Goal: Navigation & Orientation: Find specific page/section

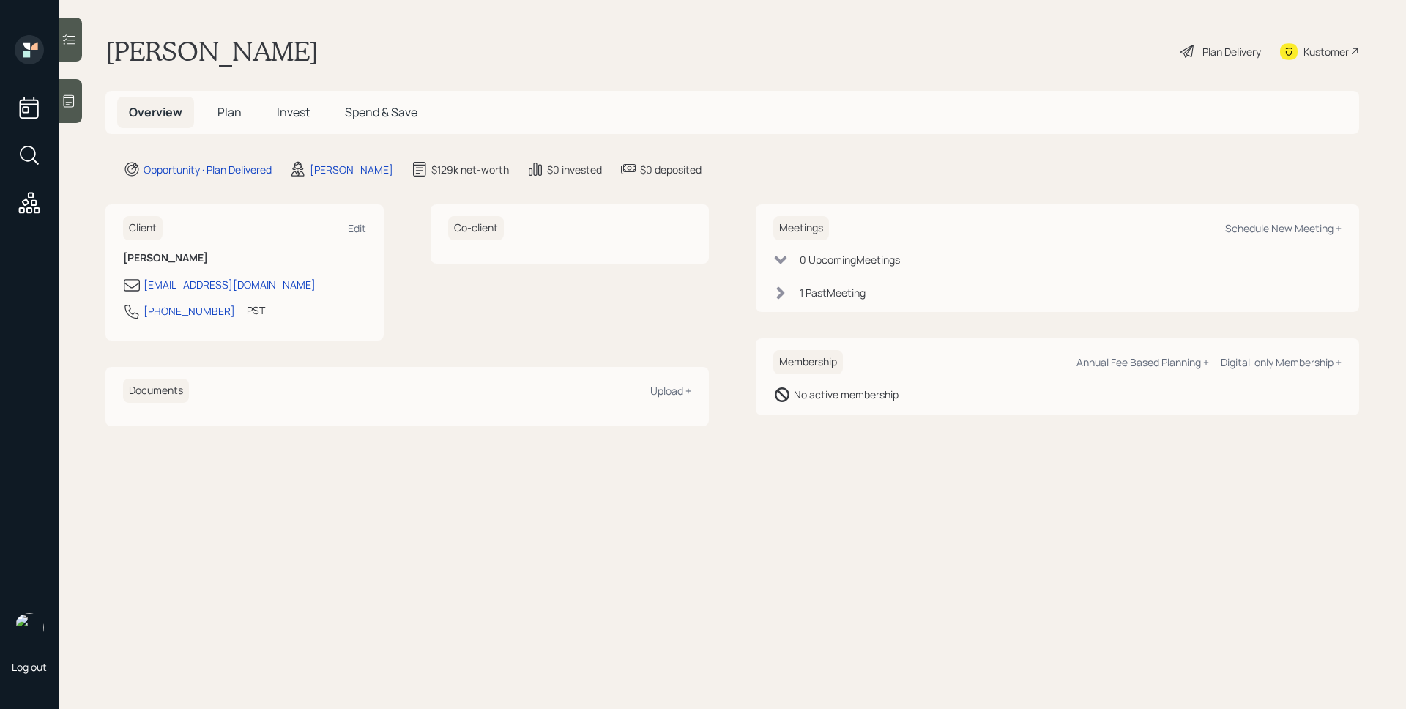
click at [234, 111] on span "Plan" at bounding box center [230, 112] width 24 height 16
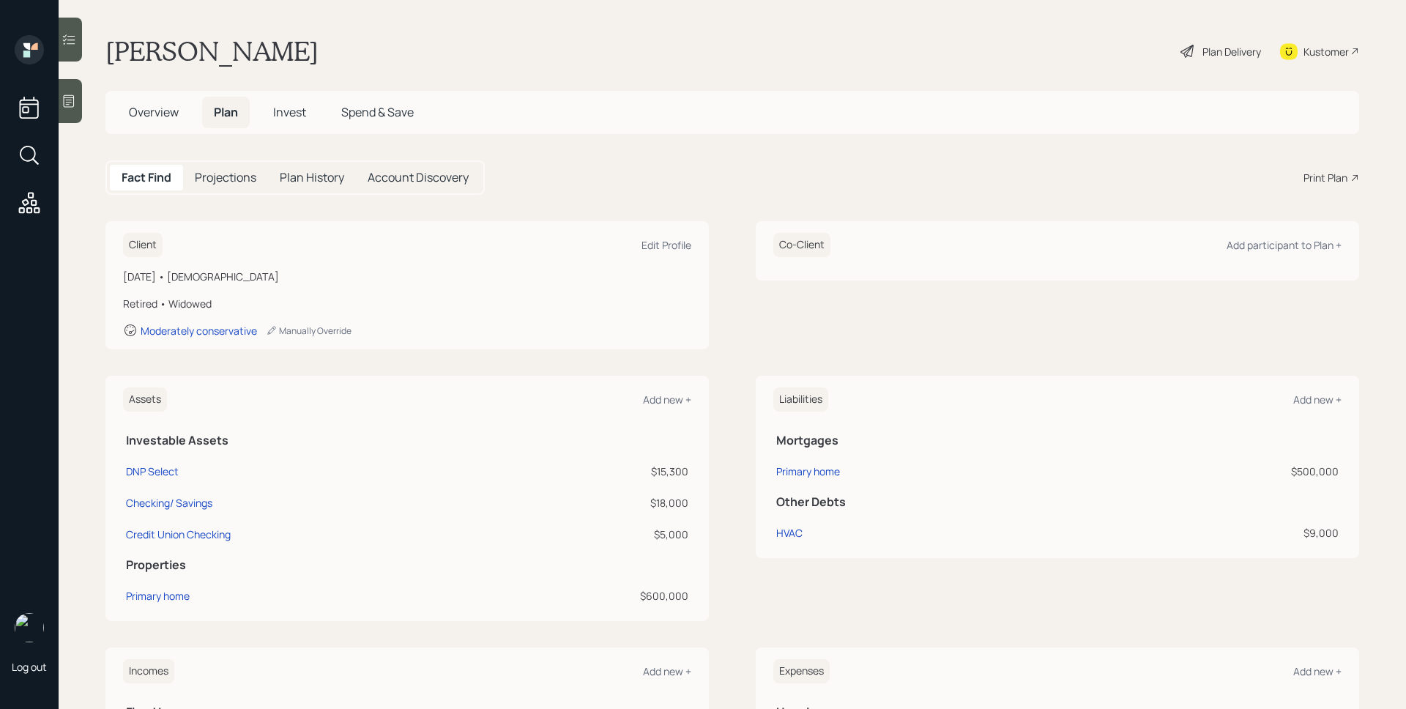
click at [145, 102] on h5 "Overview" at bounding box center [153, 112] width 73 height 31
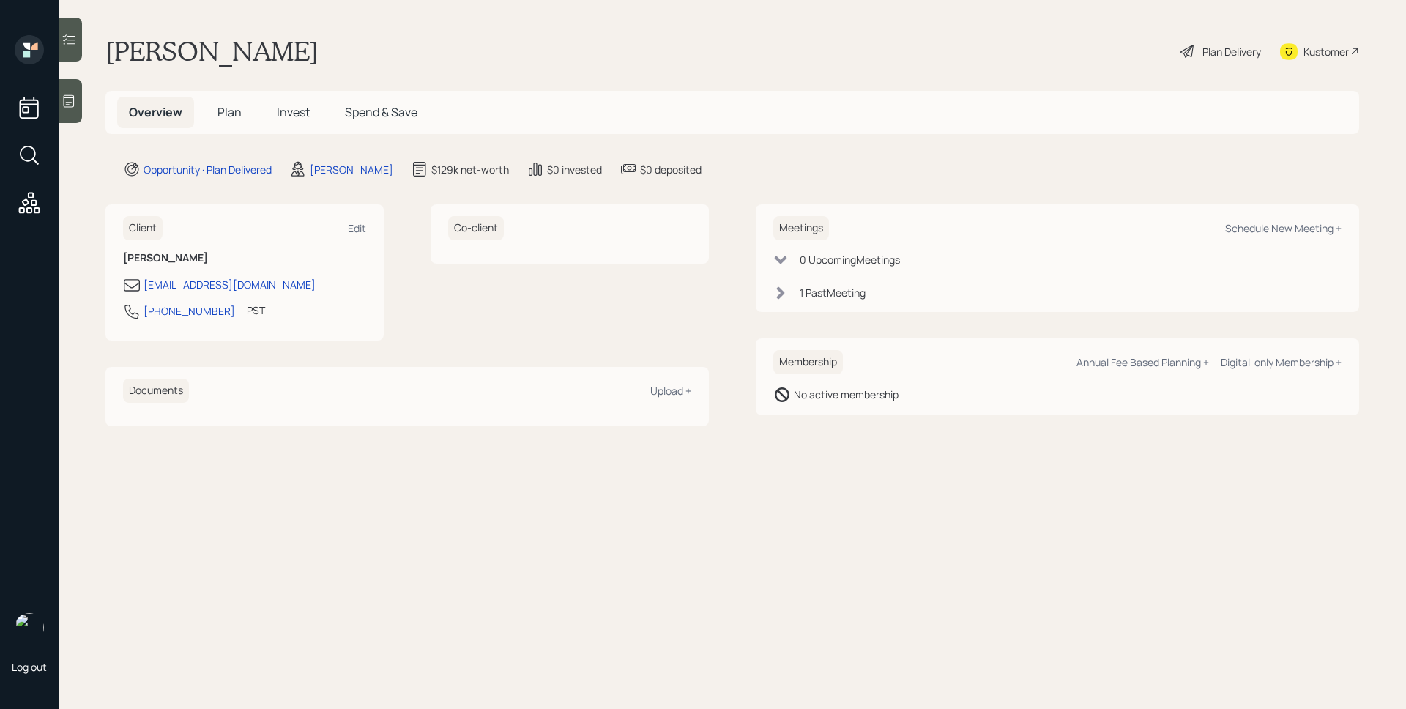
click at [855, 287] on div "1 Past Meeting" at bounding box center [833, 292] width 66 height 15
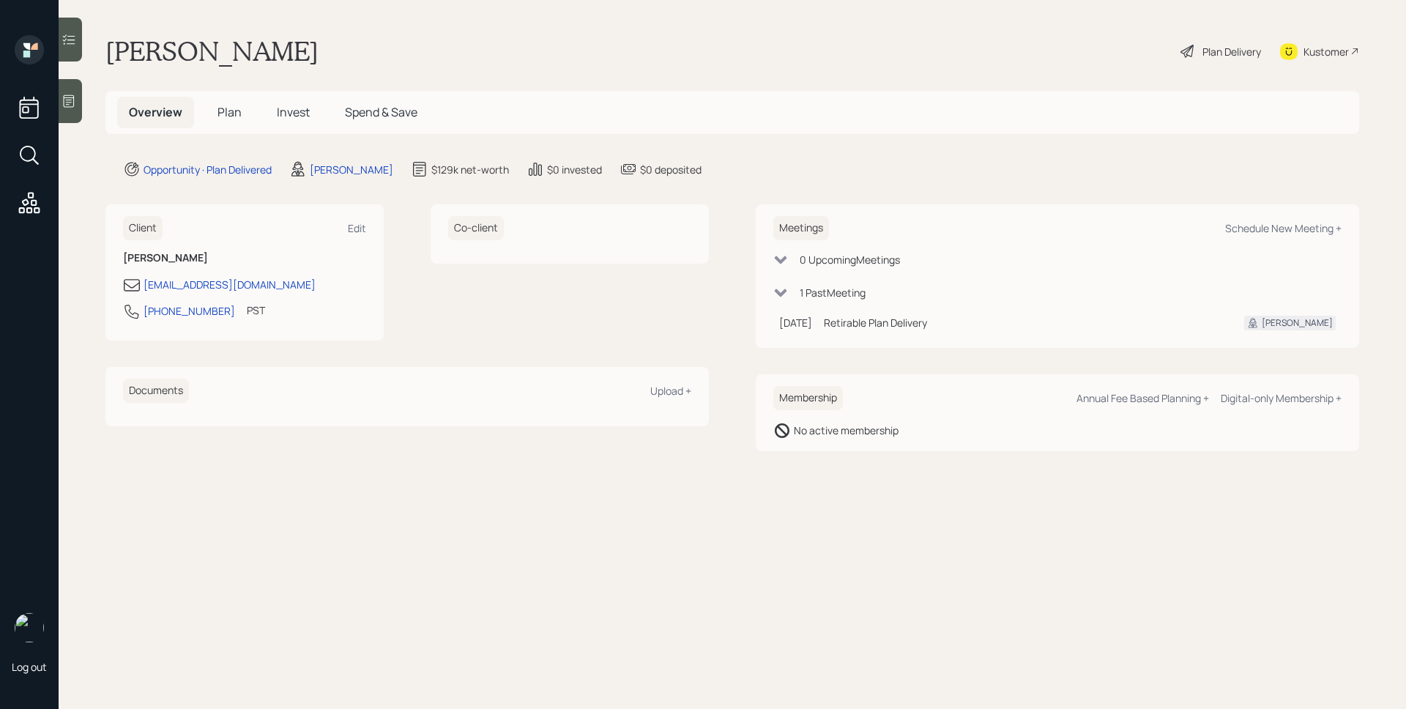
click at [306, 103] on h5 "Invest" at bounding box center [293, 112] width 56 height 31
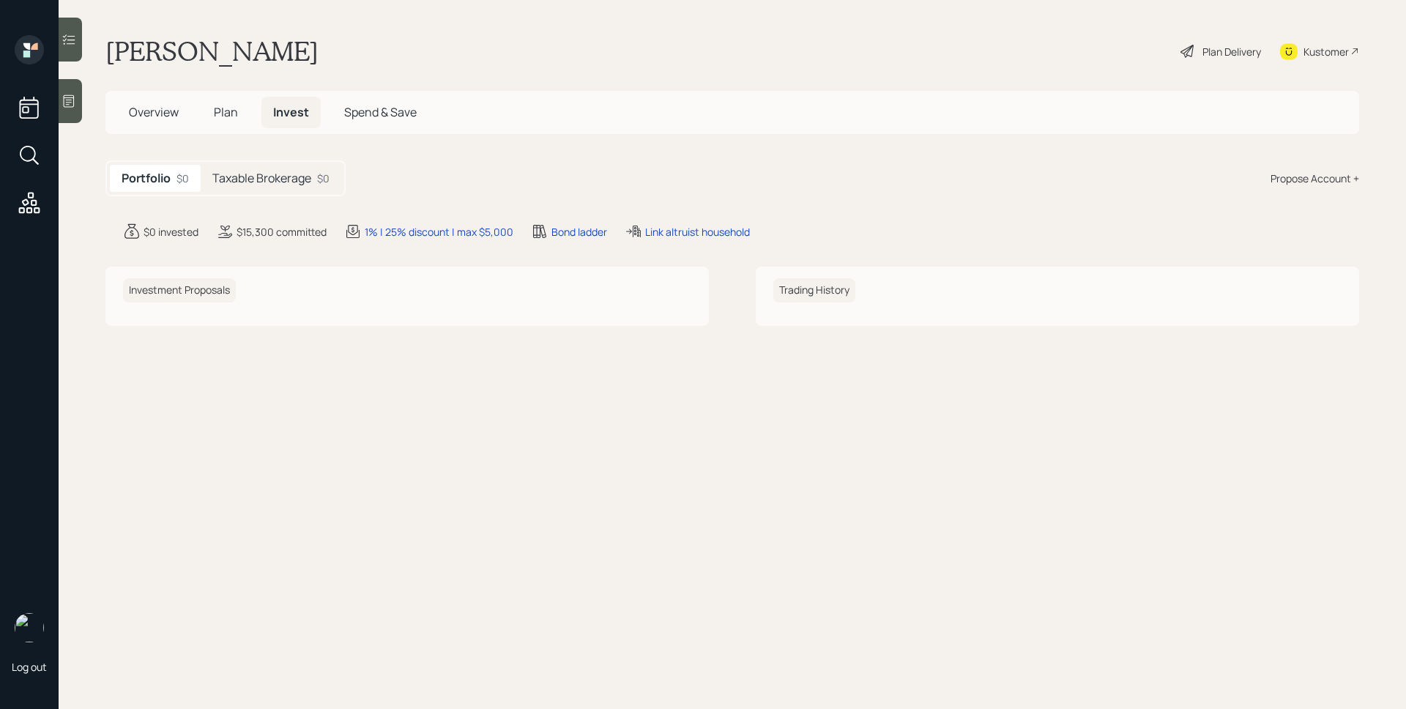
click at [290, 190] on div "Taxable Brokerage $0" at bounding box center [271, 178] width 141 height 27
